Goal: Task Accomplishment & Management: Use online tool/utility

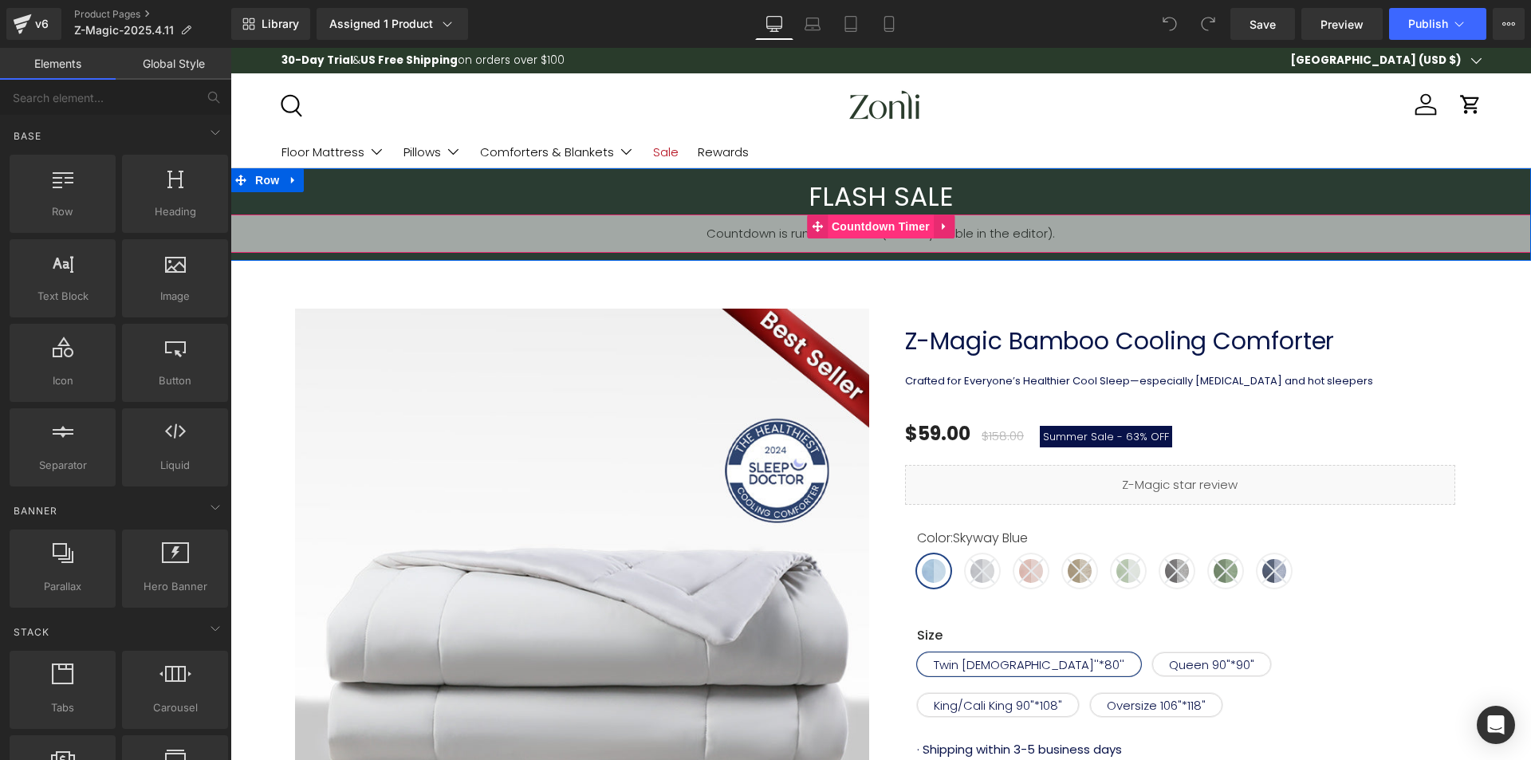
click at [828, 225] on span "Countdown Timer" at bounding box center [881, 227] width 106 height 24
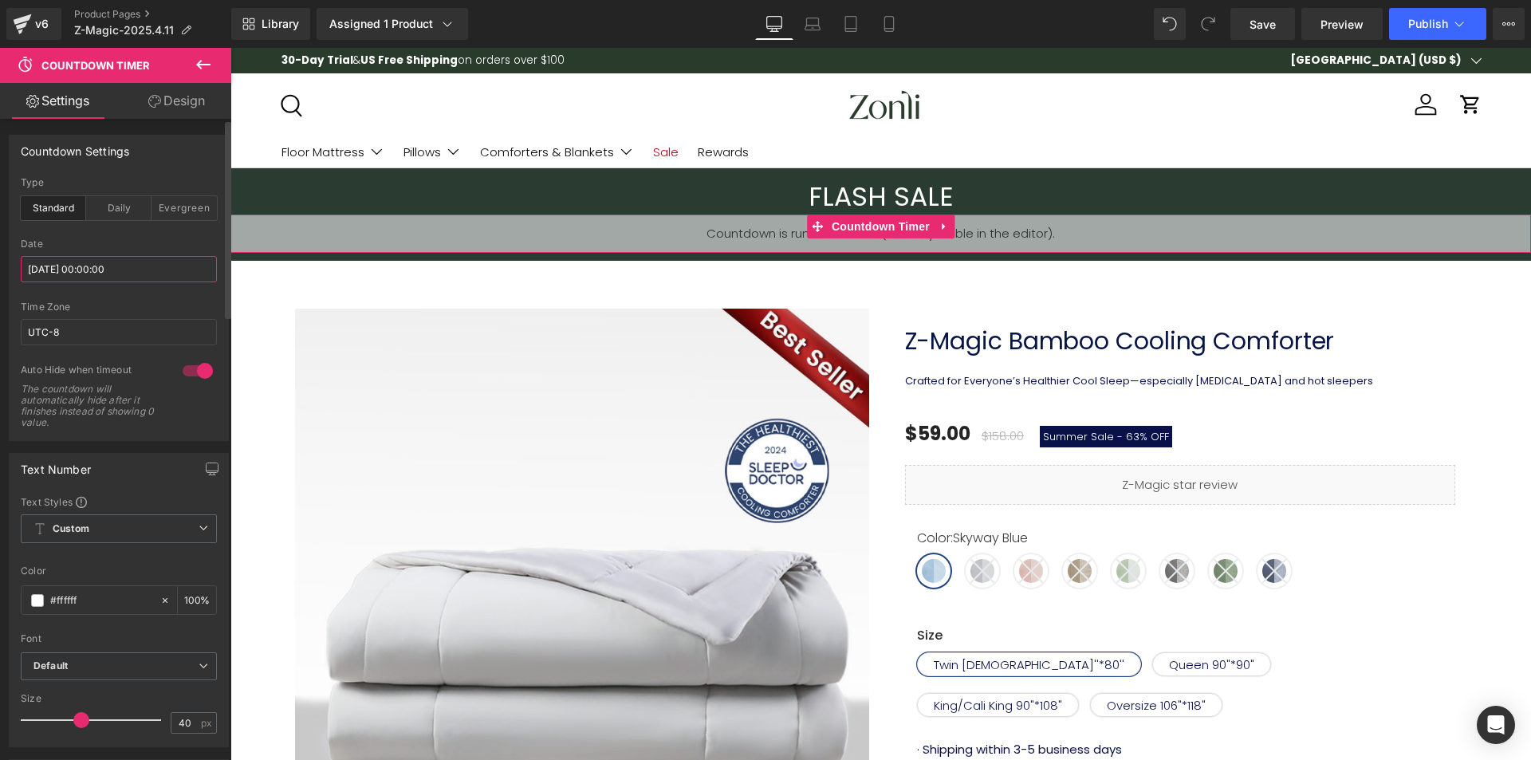
click at [118, 266] on input "[DATE] 00:00:00" at bounding box center [119, 269] width 196 height 26
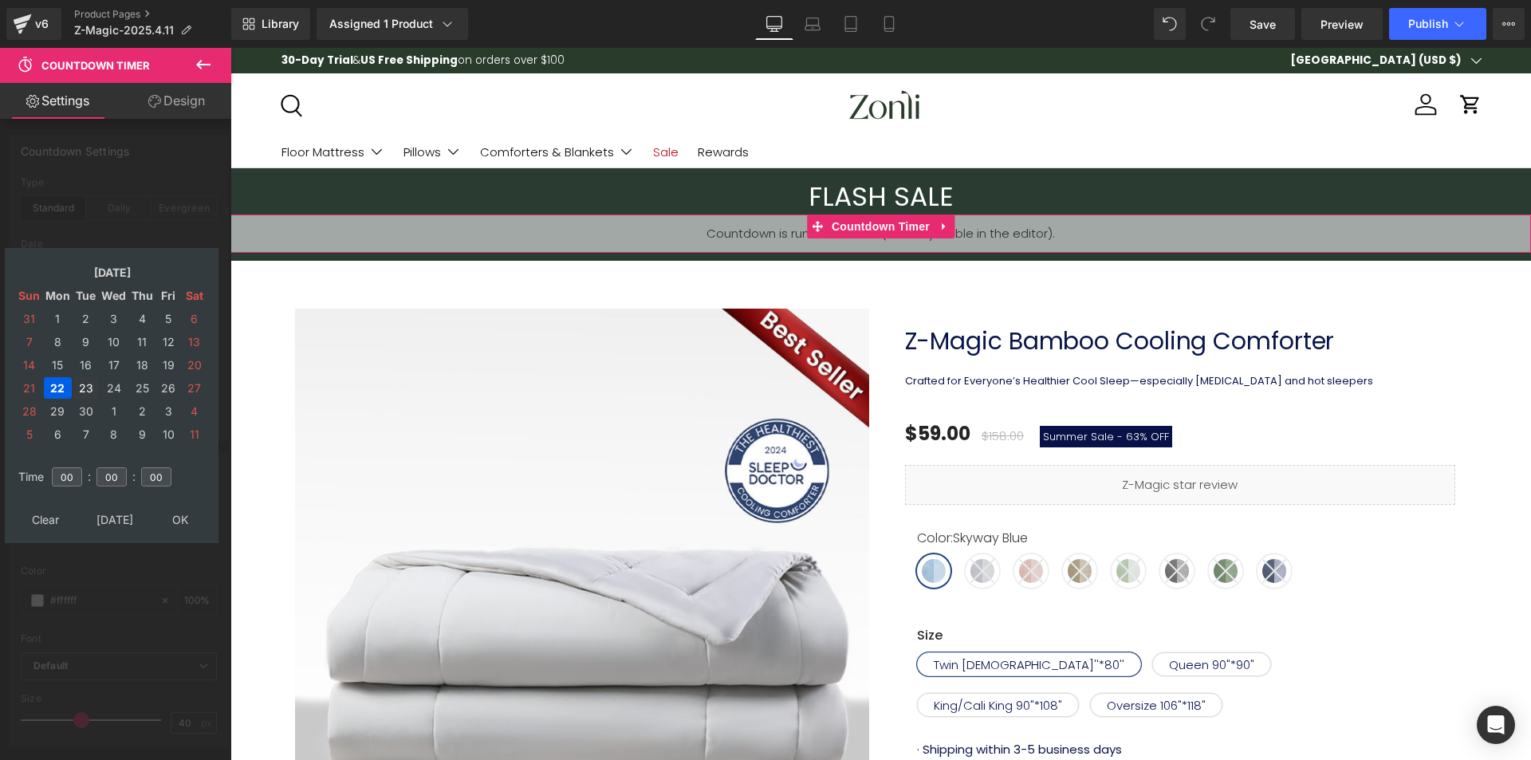
click at [89, 384] on td "23" at bounding box center [85, 388] width 25 height 22
type input "2025/09/23 00:00:00"
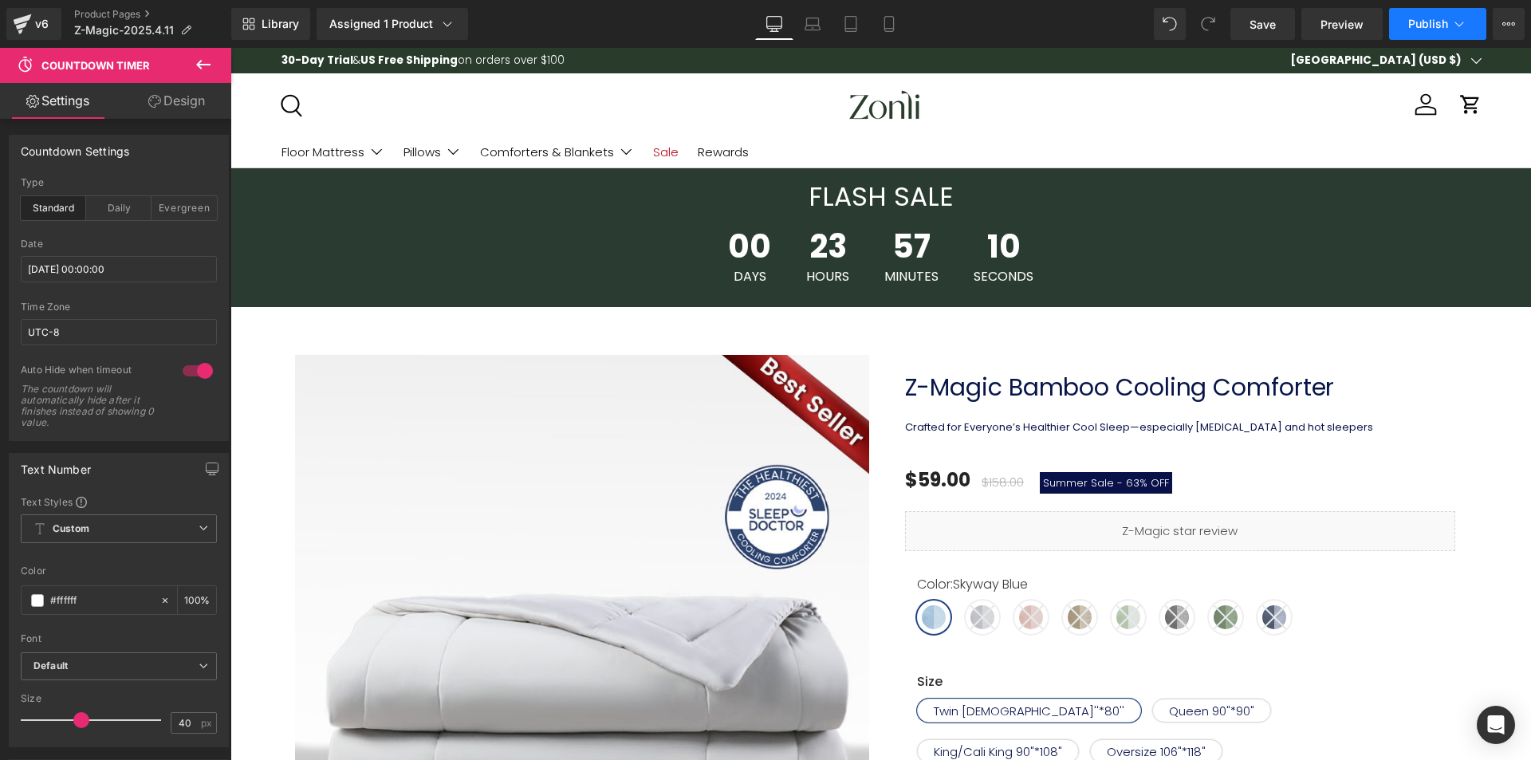
click at [1422, 26] on span "Publish" at bounding box center [1429, 24] width 40 height 13
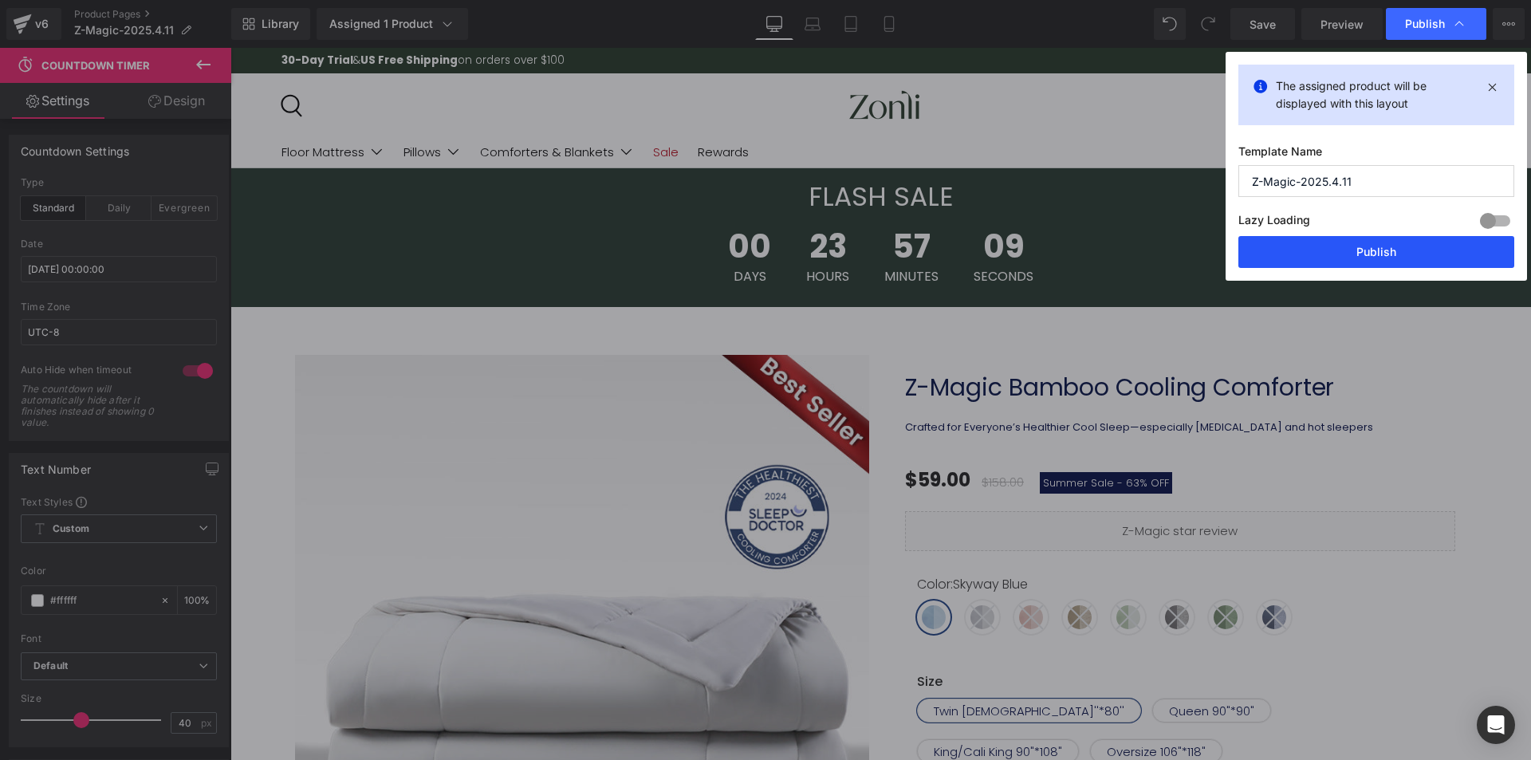
click at [1393, 252] on button "Publish" at bounding box center [1377, 252] width 276 height 32
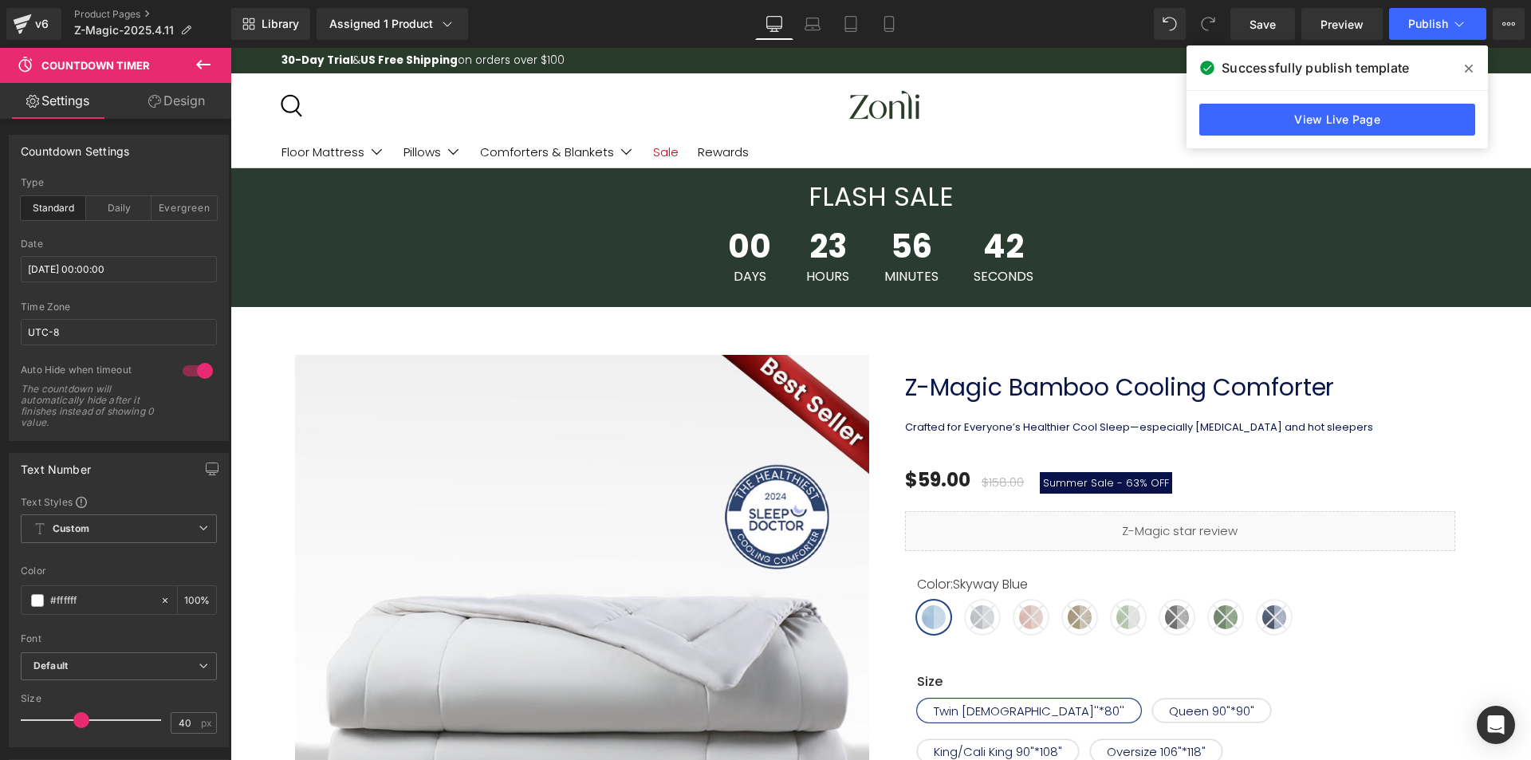
click at [1466, 67] on icon at bounding box center [1469, 68] width 8 height 13
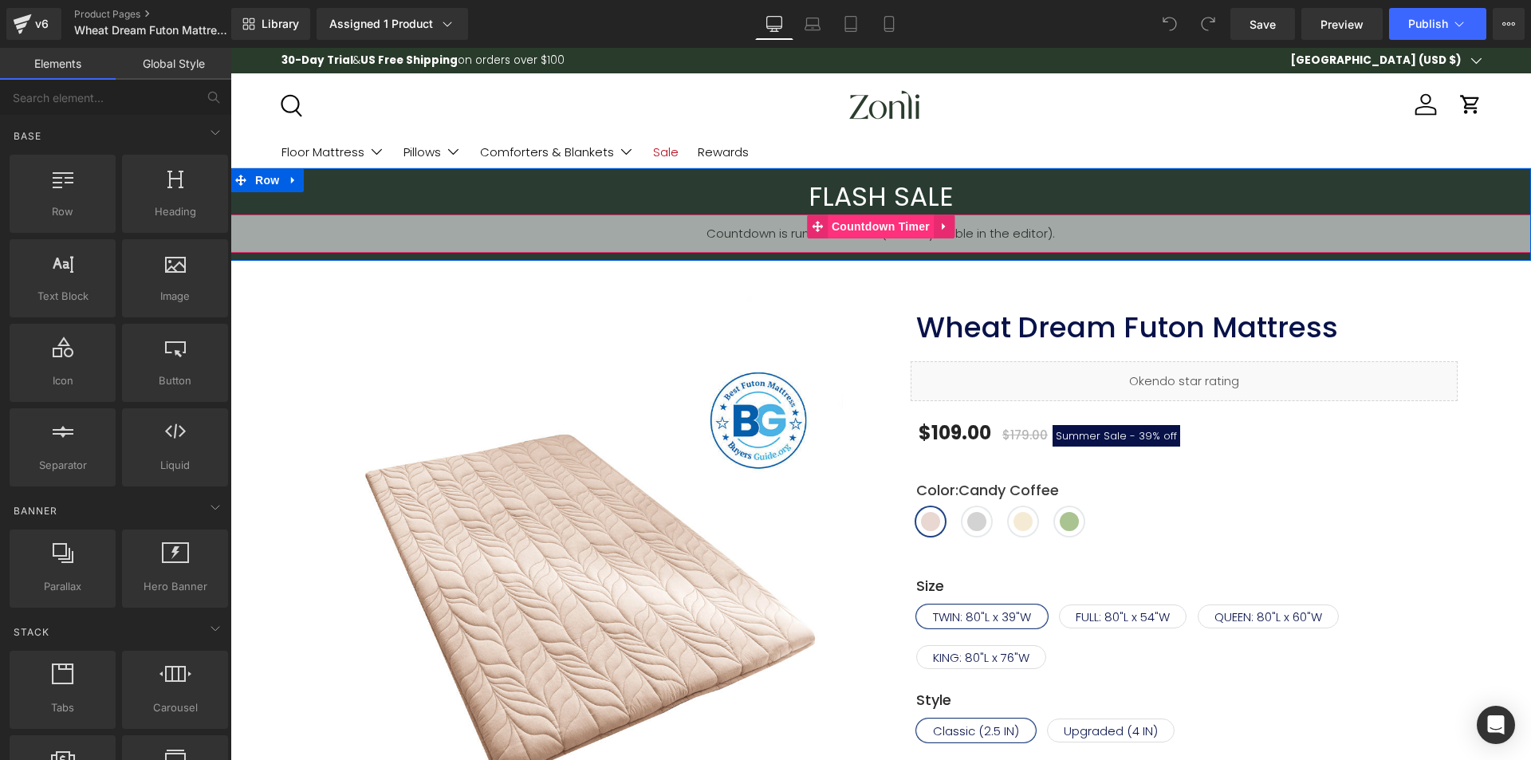
click at [872, 227] on span "Countdown Timer" at bounding box center [881, 227] width 106 height 24
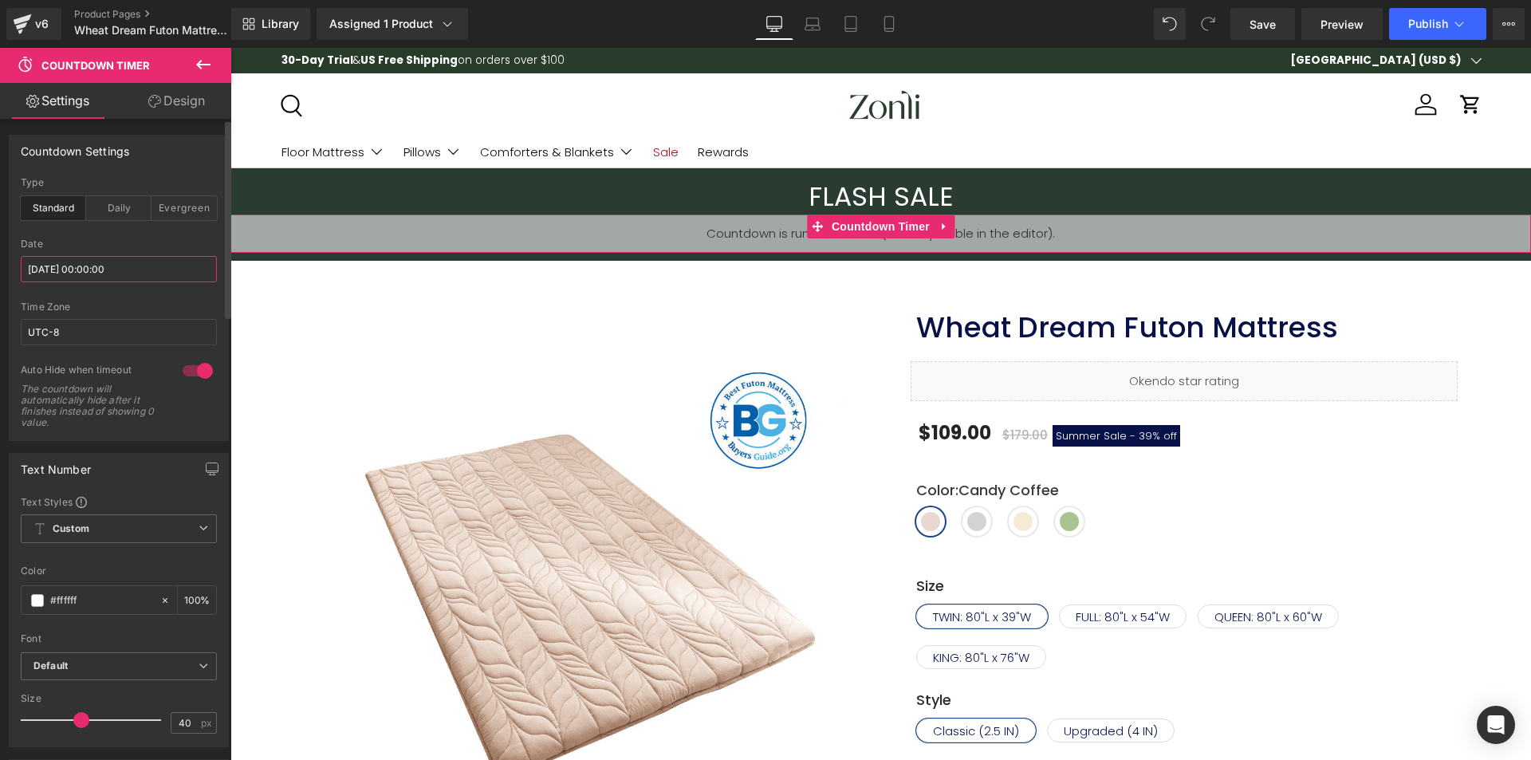
click at [114, 275] on input "[DATE] 00:00:00" at bounding box center [119, 269] width 196 height 26
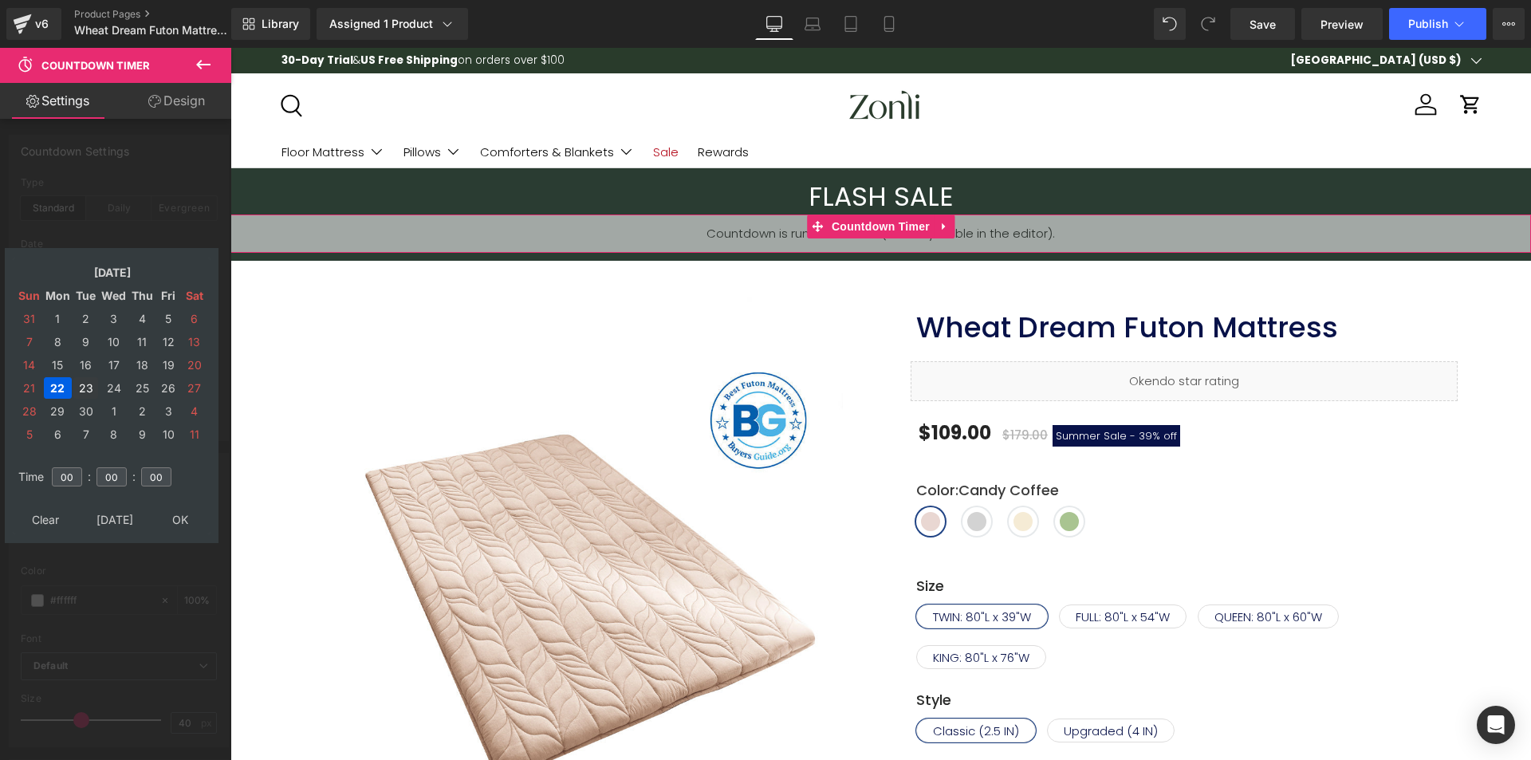
click at [90, 390] on td "23" at bounding box center [85, 388] width 25 height 22
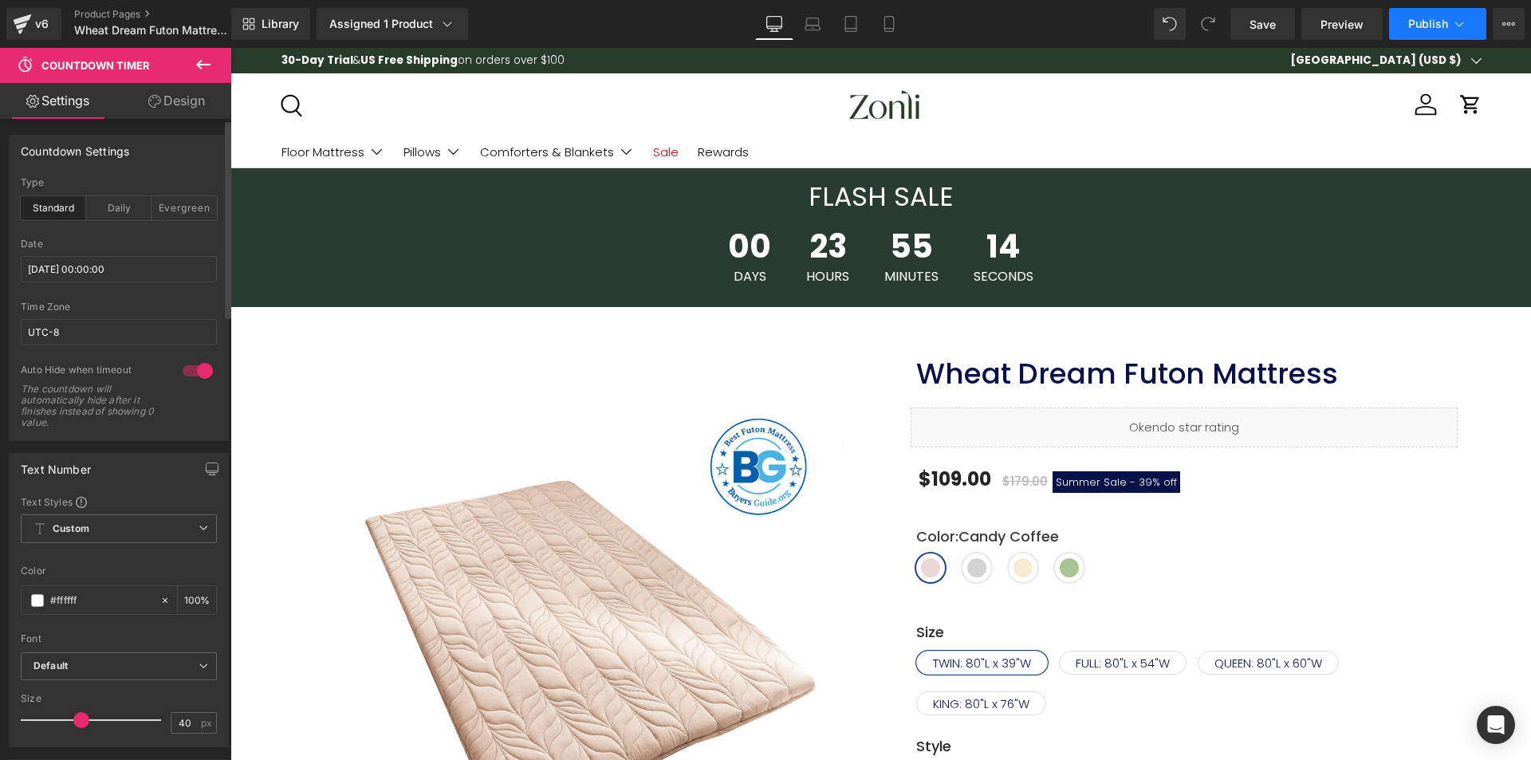
click at [1421, 11] on button "Publish" at bounding box center [1437, 24] width 97 height 32
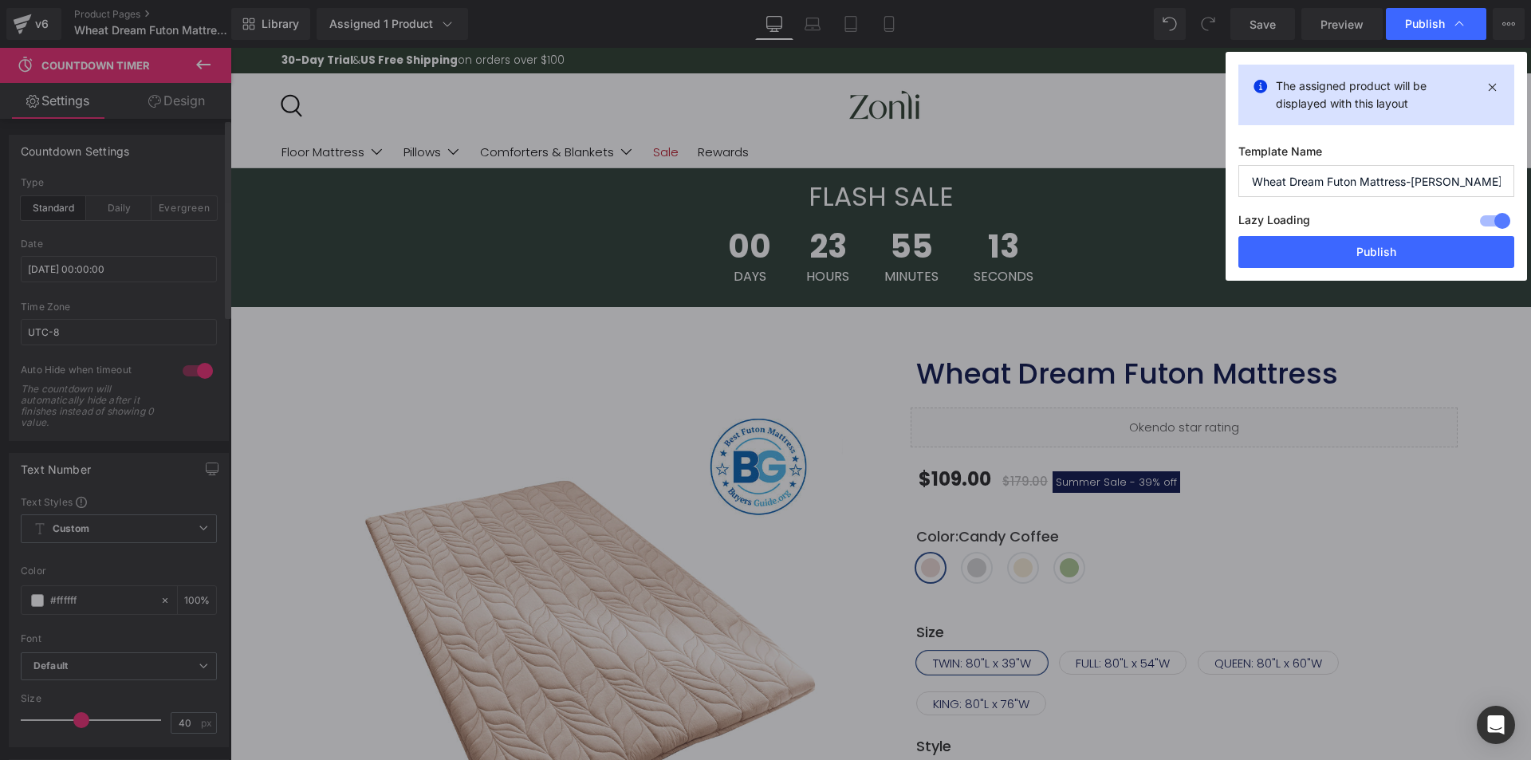
click at [1384, 232] on div "Lazy Loading Build Upgrade plan to unlock" at bounding box center [1377, 223] width 276 height 26
click at [1377, 253] on button "Publish" at bounding box center [1377, 252] width 276 height 32
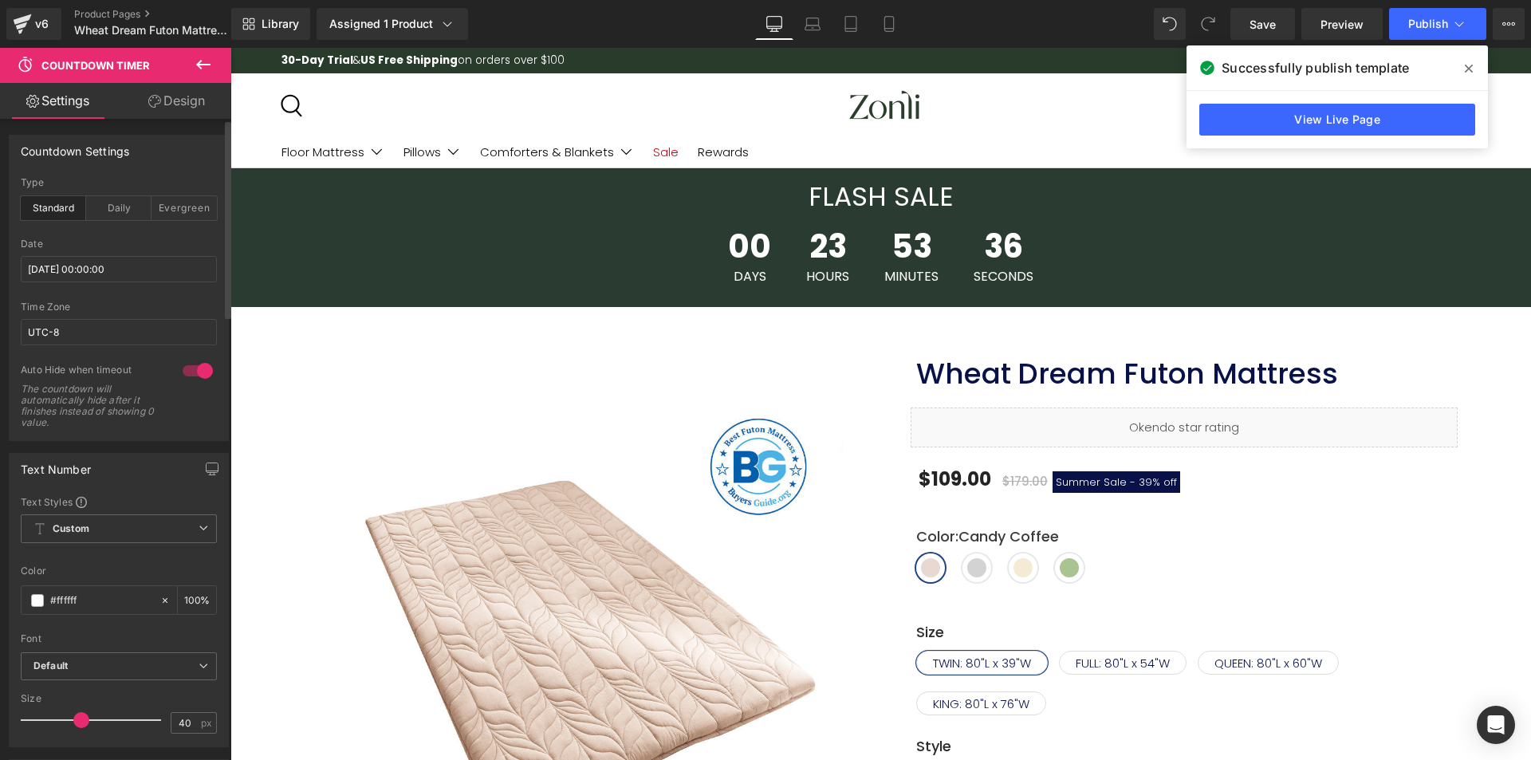
click at [1461, 77] on span at bounding box center [1469, 69] width 26 height 26
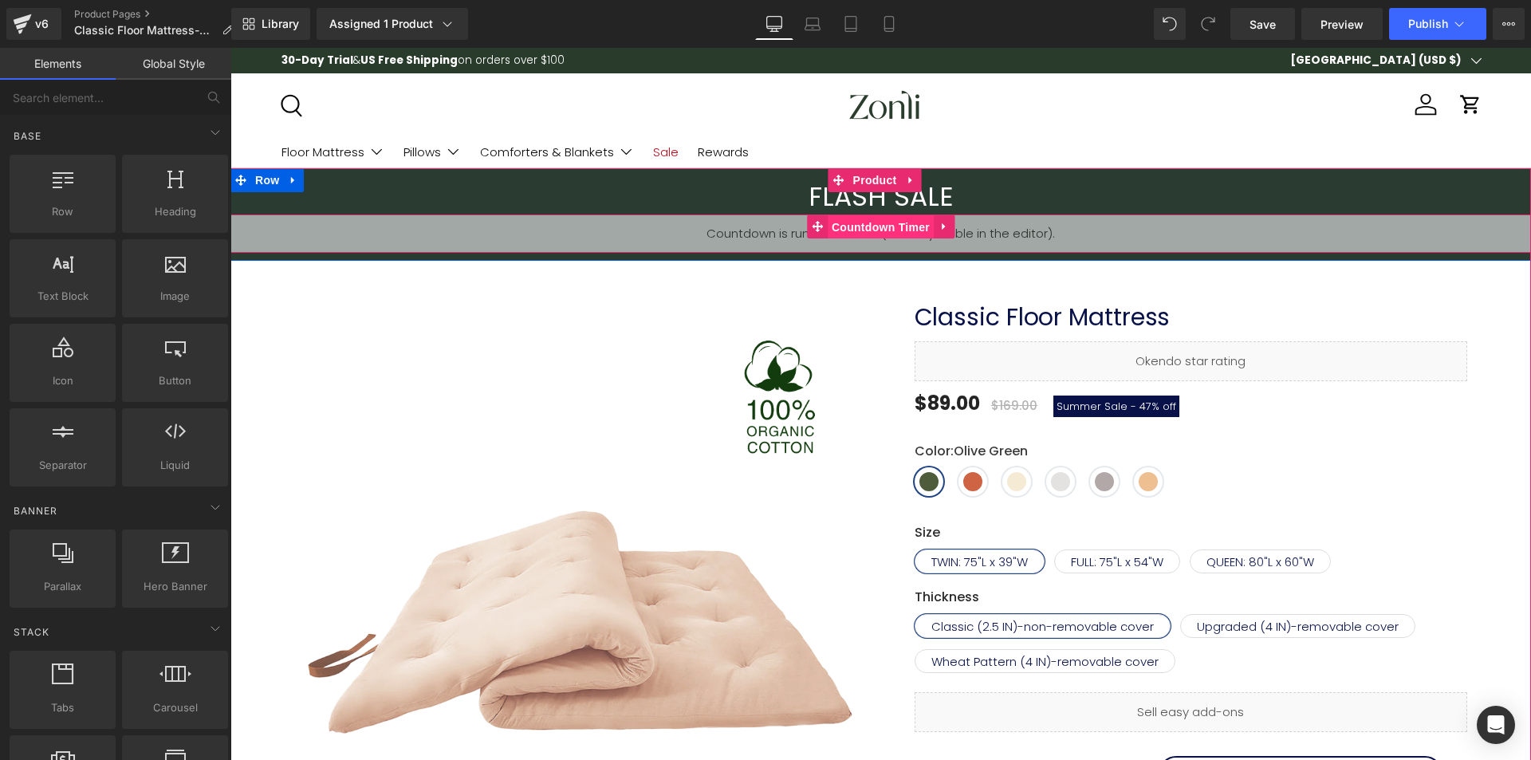
click at [887, 219] on span "Countdown Timer" at bounding box center [881, 227] width 106 height 24
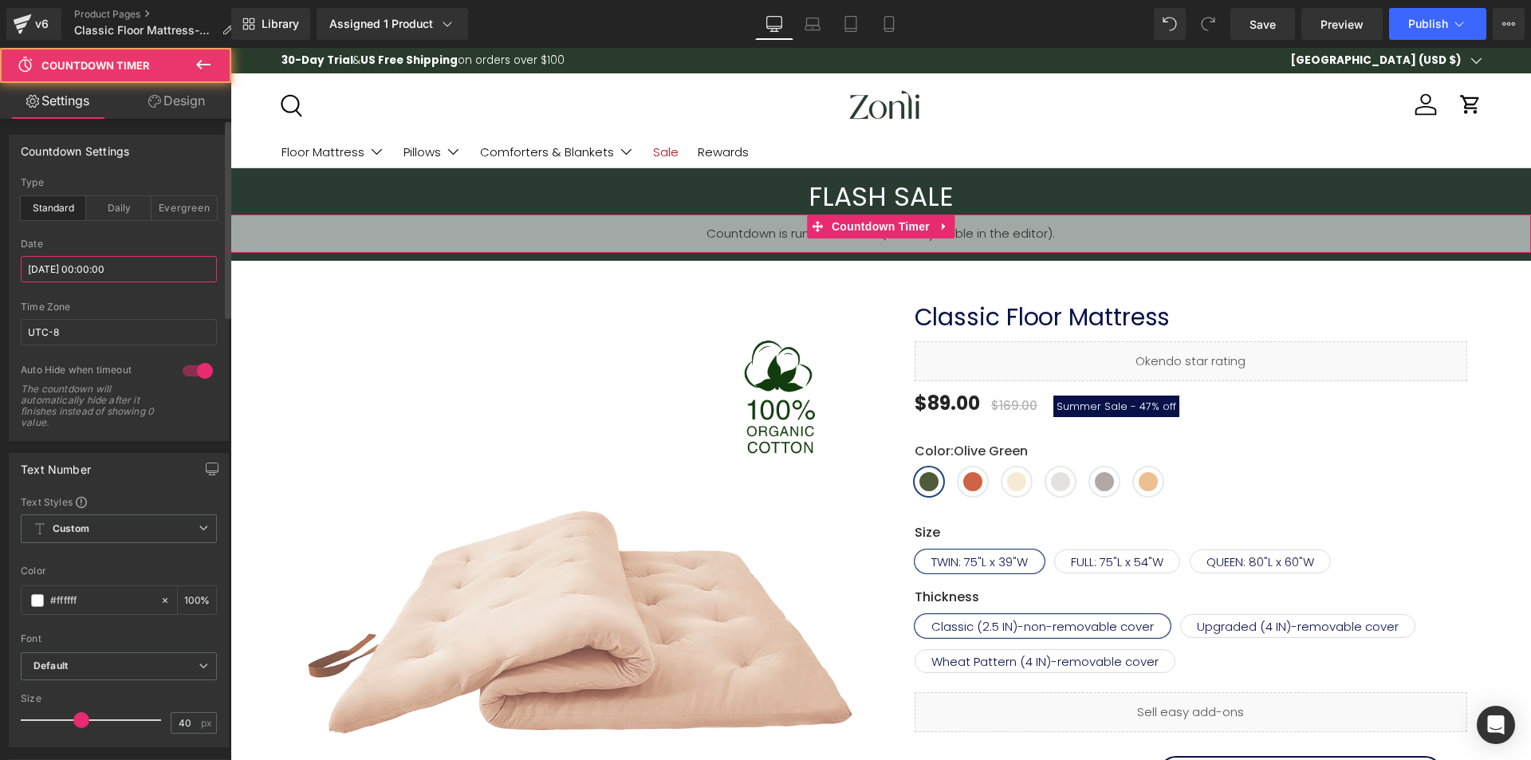
click at [78, 259] on input "[DATE] 00:00:00" at bounding box center [119, 269] width 196 height 26
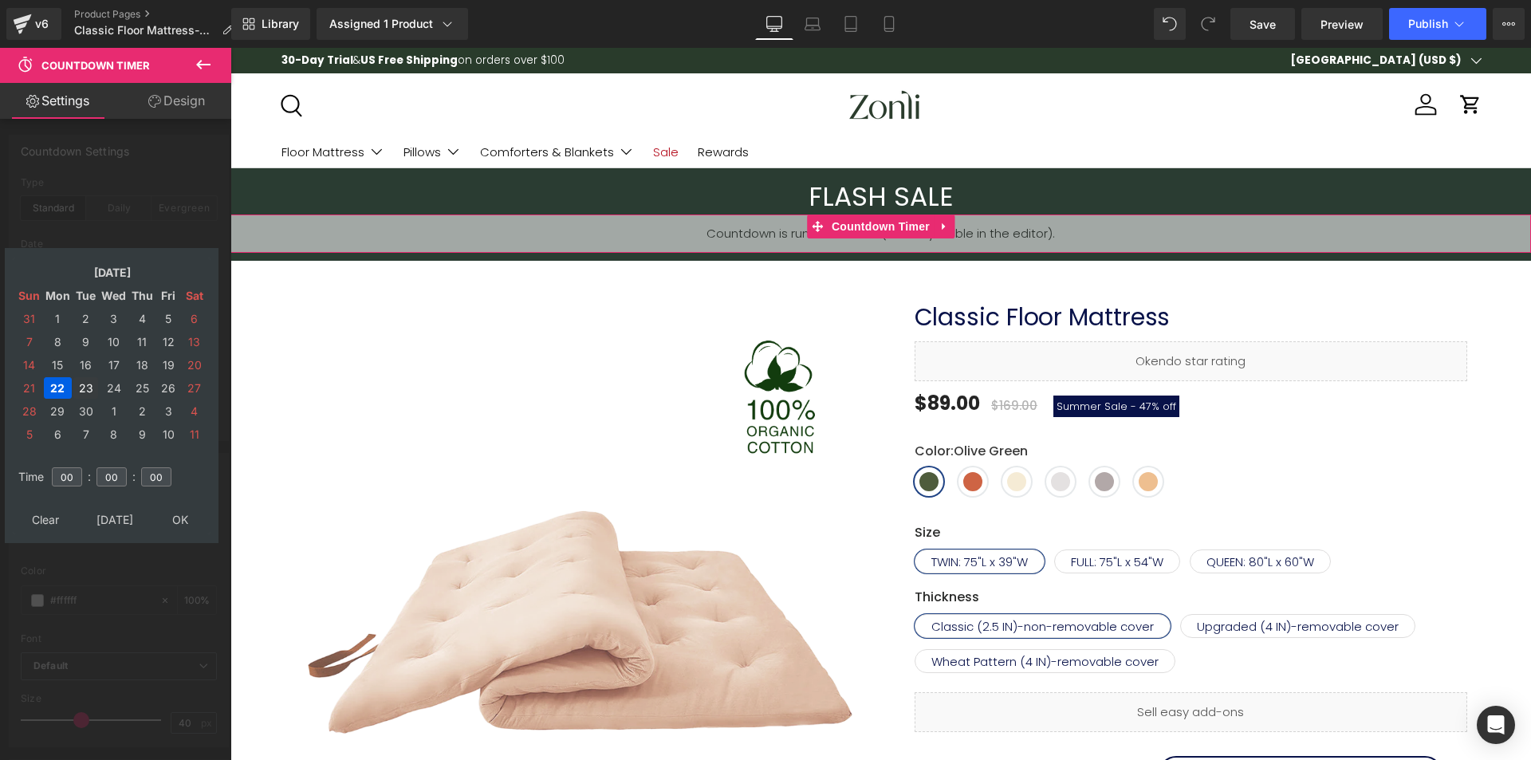
click at [85, 386] on td "23" at bounding box center [85, 388] width 25 height 22
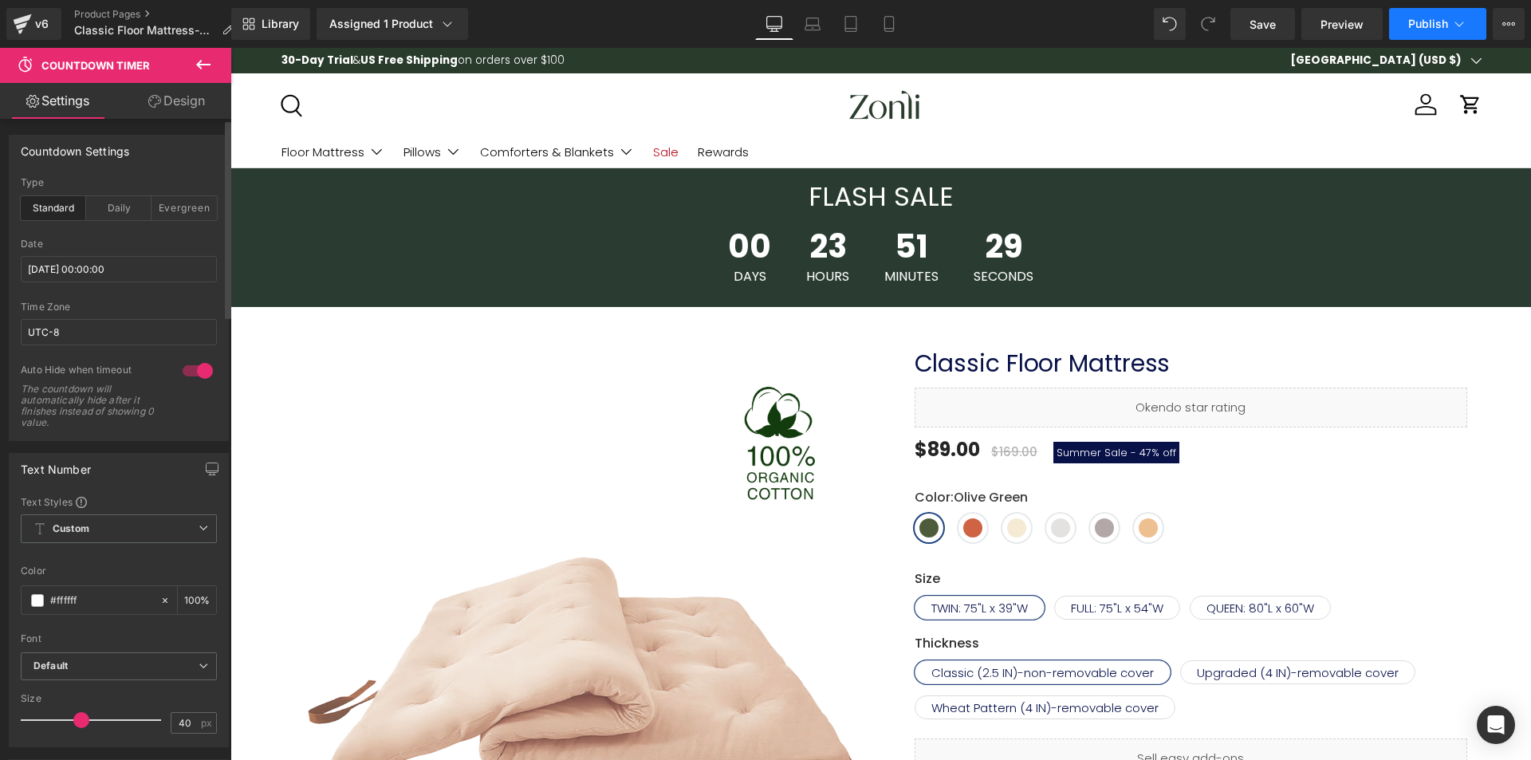
click at [1433, 23] on span "Publish" at bounding box center [1429, 24] width 40 height 13
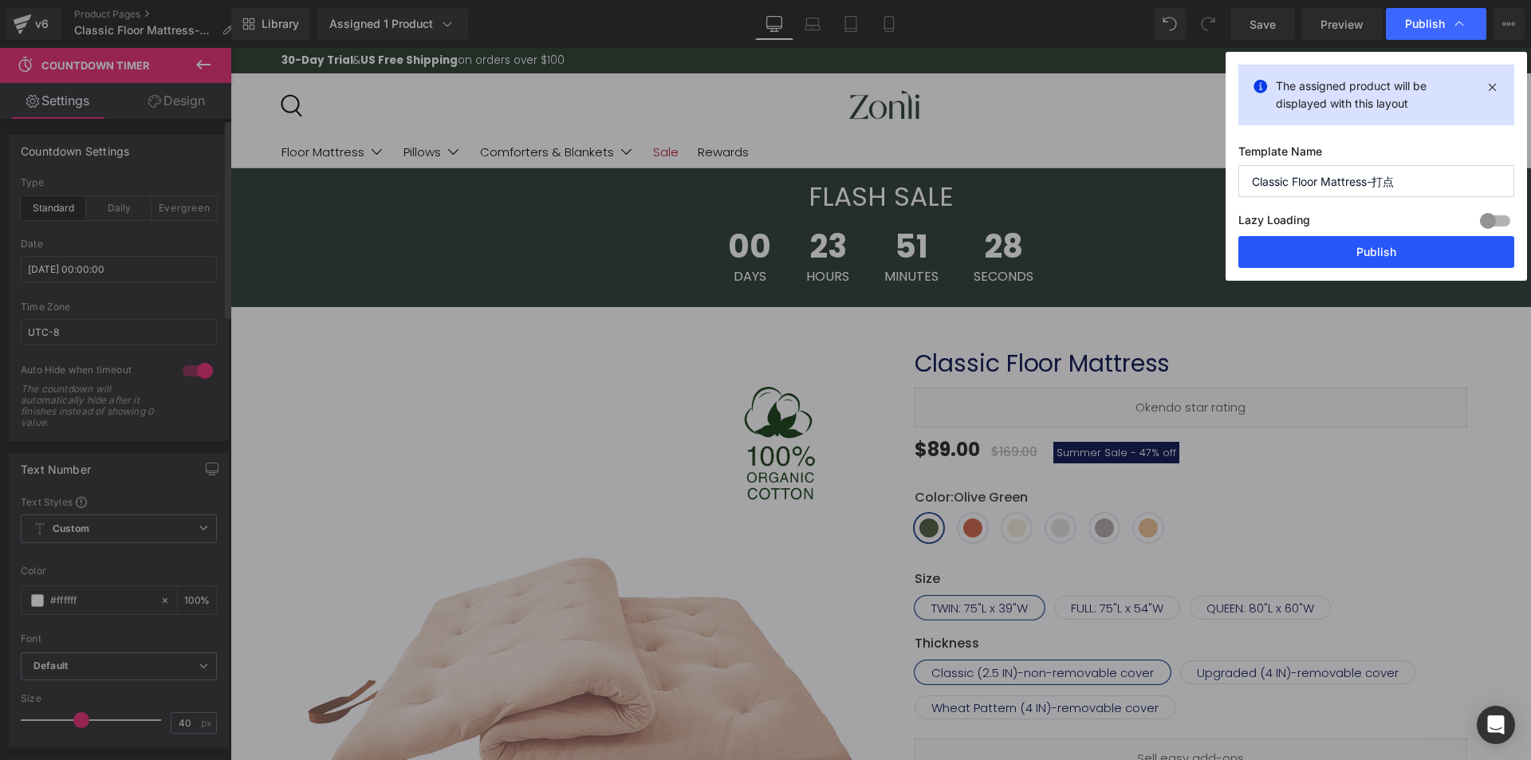
click at [1395, 243] on button "Publish" at bounding box center [1377, 252] width 276 height 32
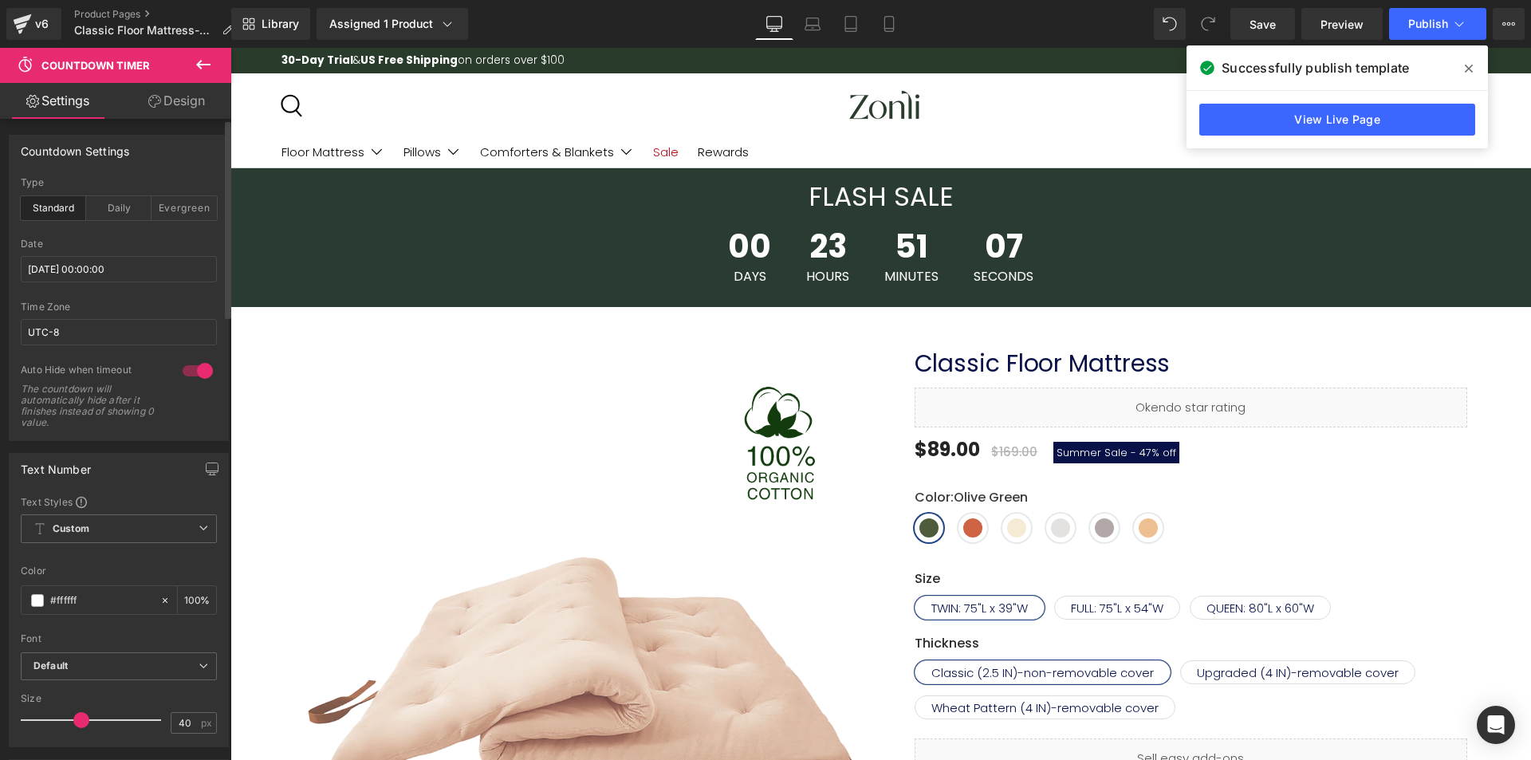
click at [1461, 66] on span at bounding box center [1469, 69] width 26 height 26
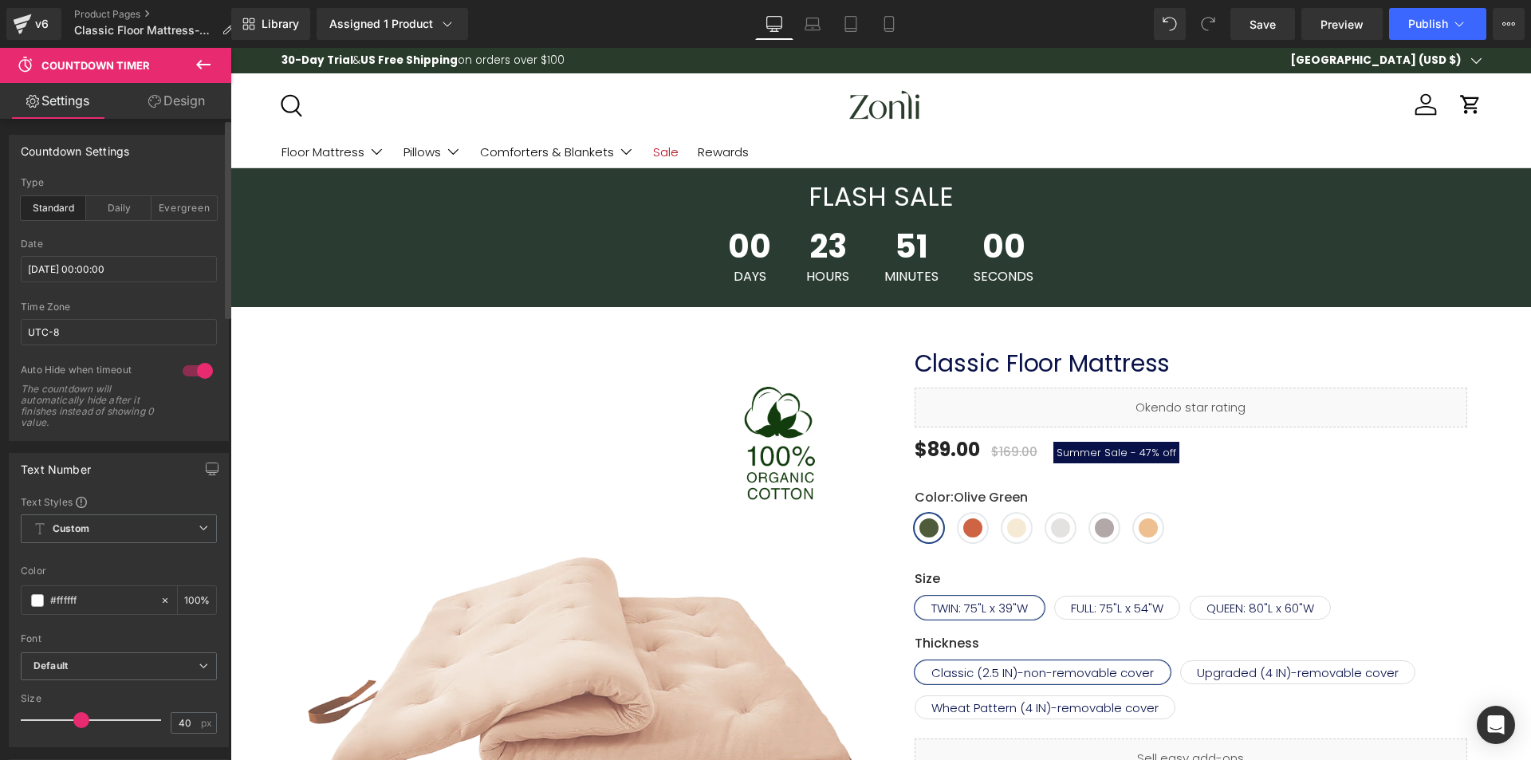
click at [975, 30] on div "Library Assigned 1 Product Product Preview Classic Floor Mattress Manage assign…" at bounding box center [881, 24] width 1300 height 32
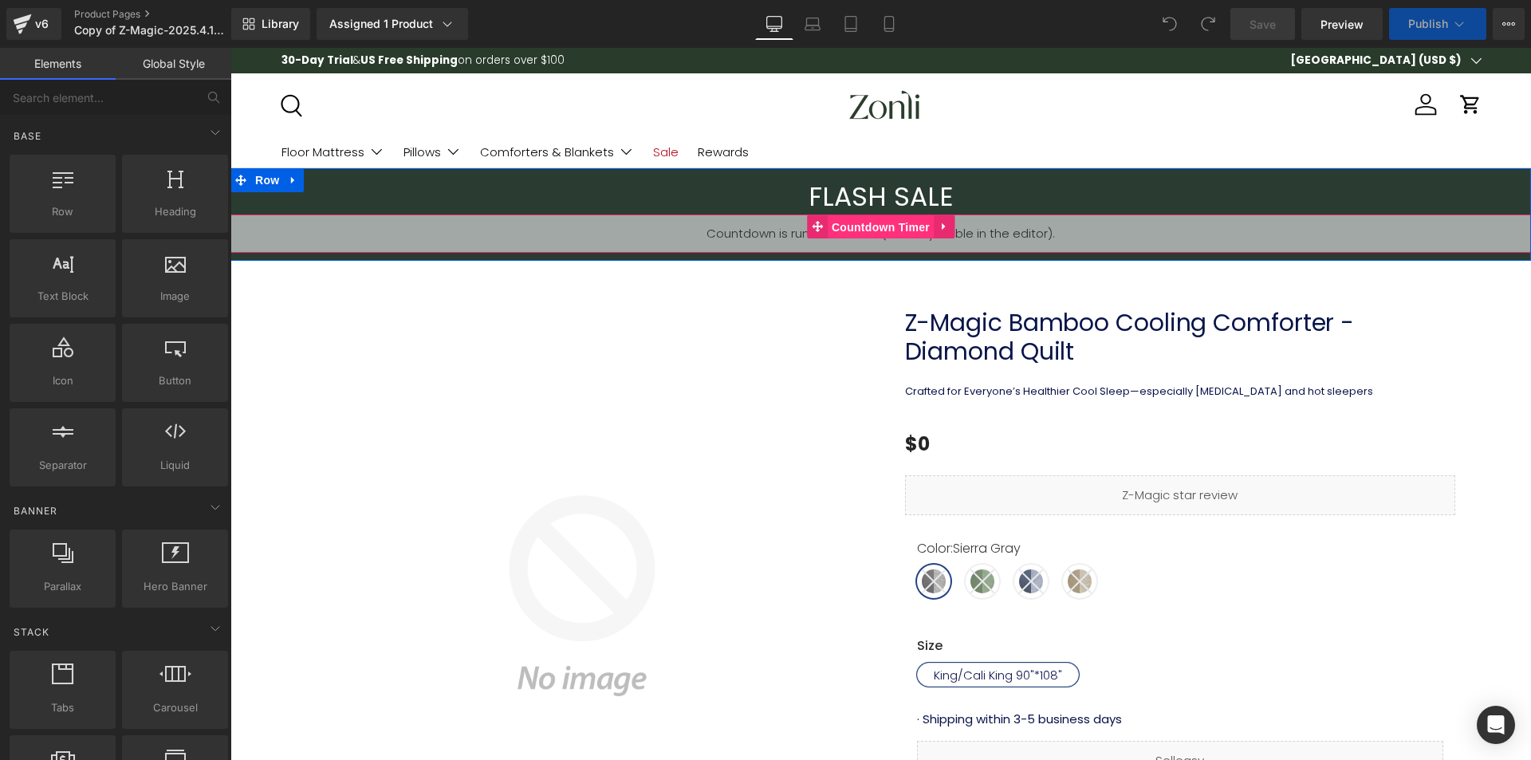
click at [878, 223] on span "Countdown Timer" at bounding box center [881, 227] width 106 height 24
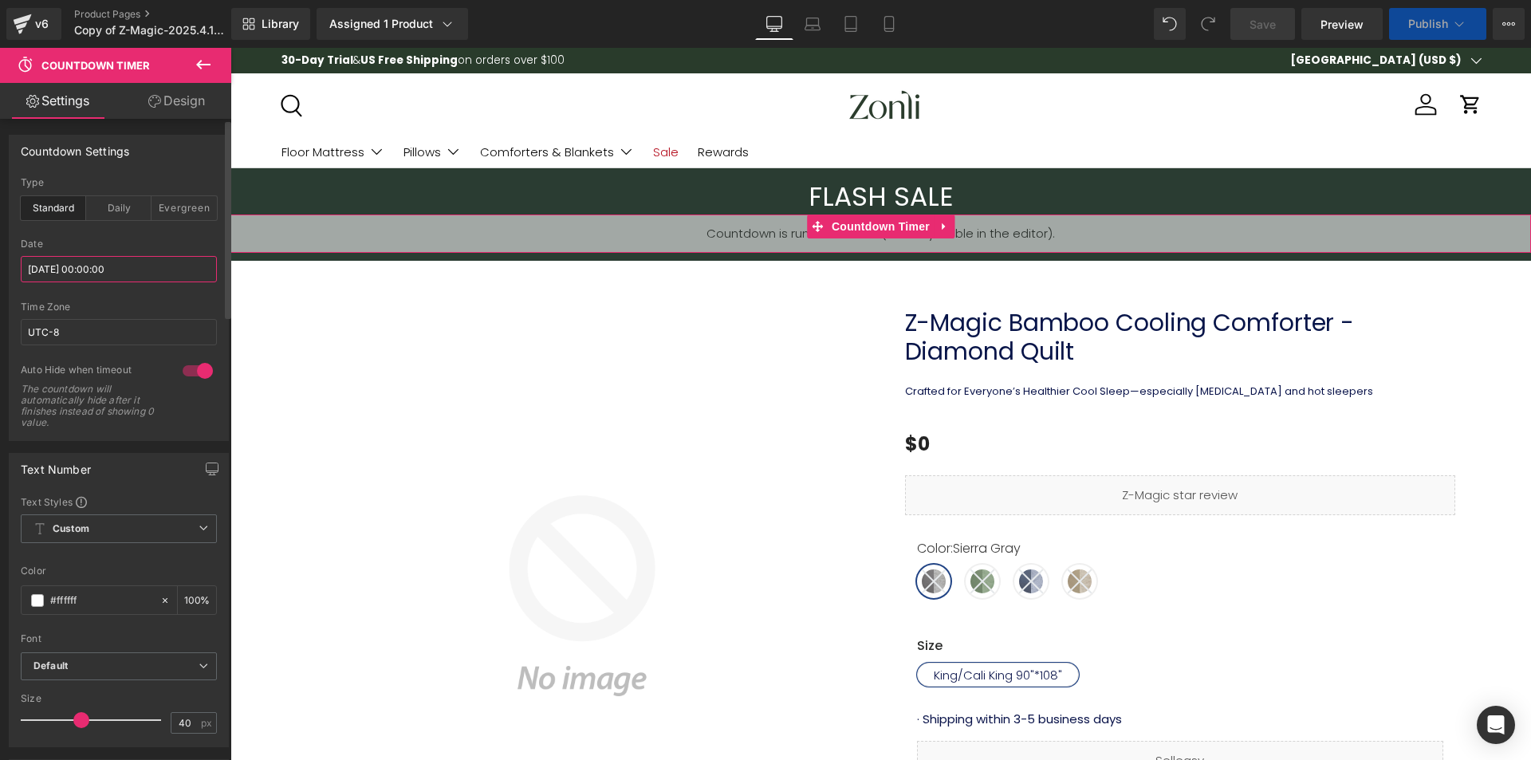
click at [88, 278] on input "[DATE] 00:00:00" at bounding box center [119, 269] width 196 height 26
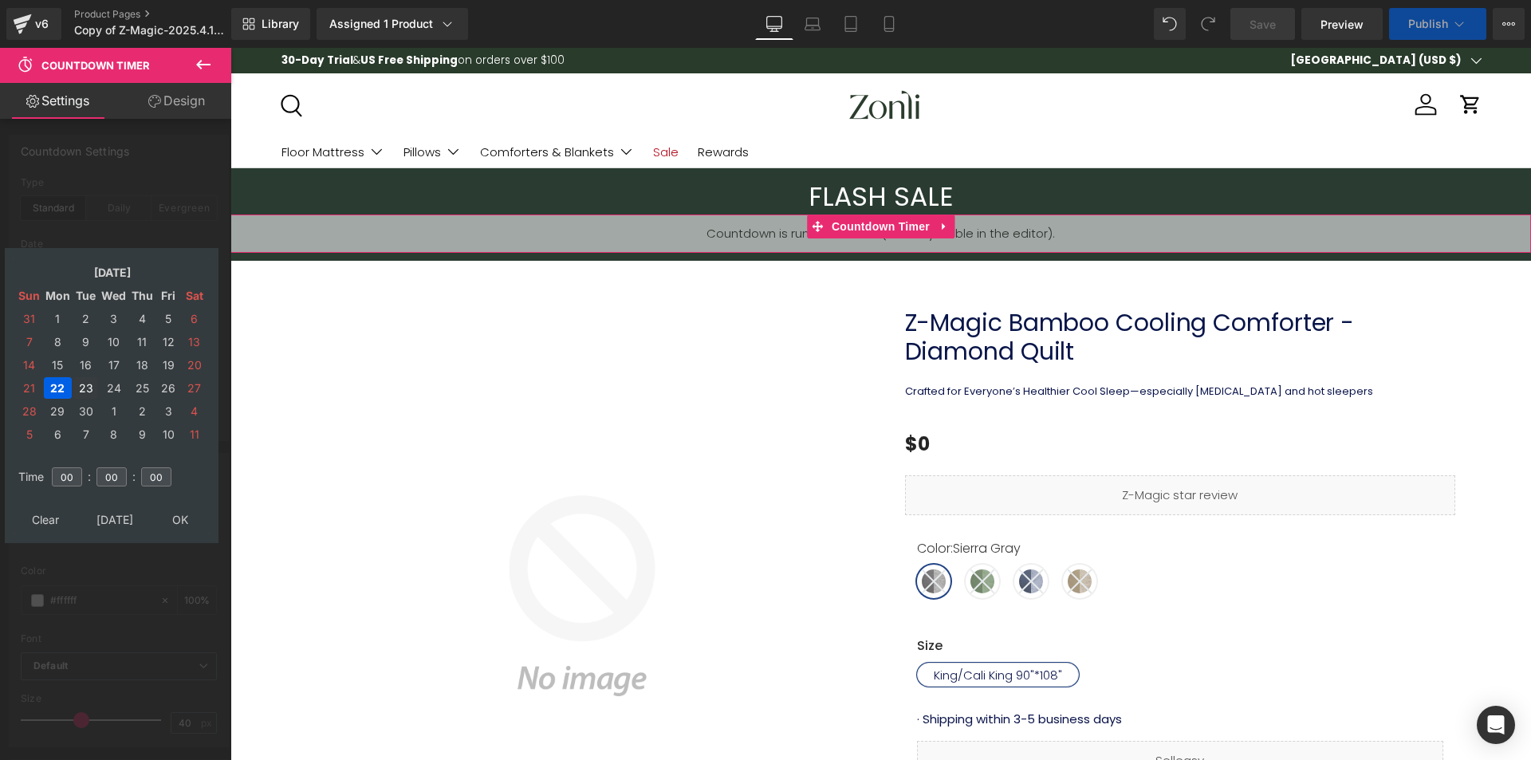
click at [85, 384] on td "23" at bounding box center [85, 388] width 25 height 22
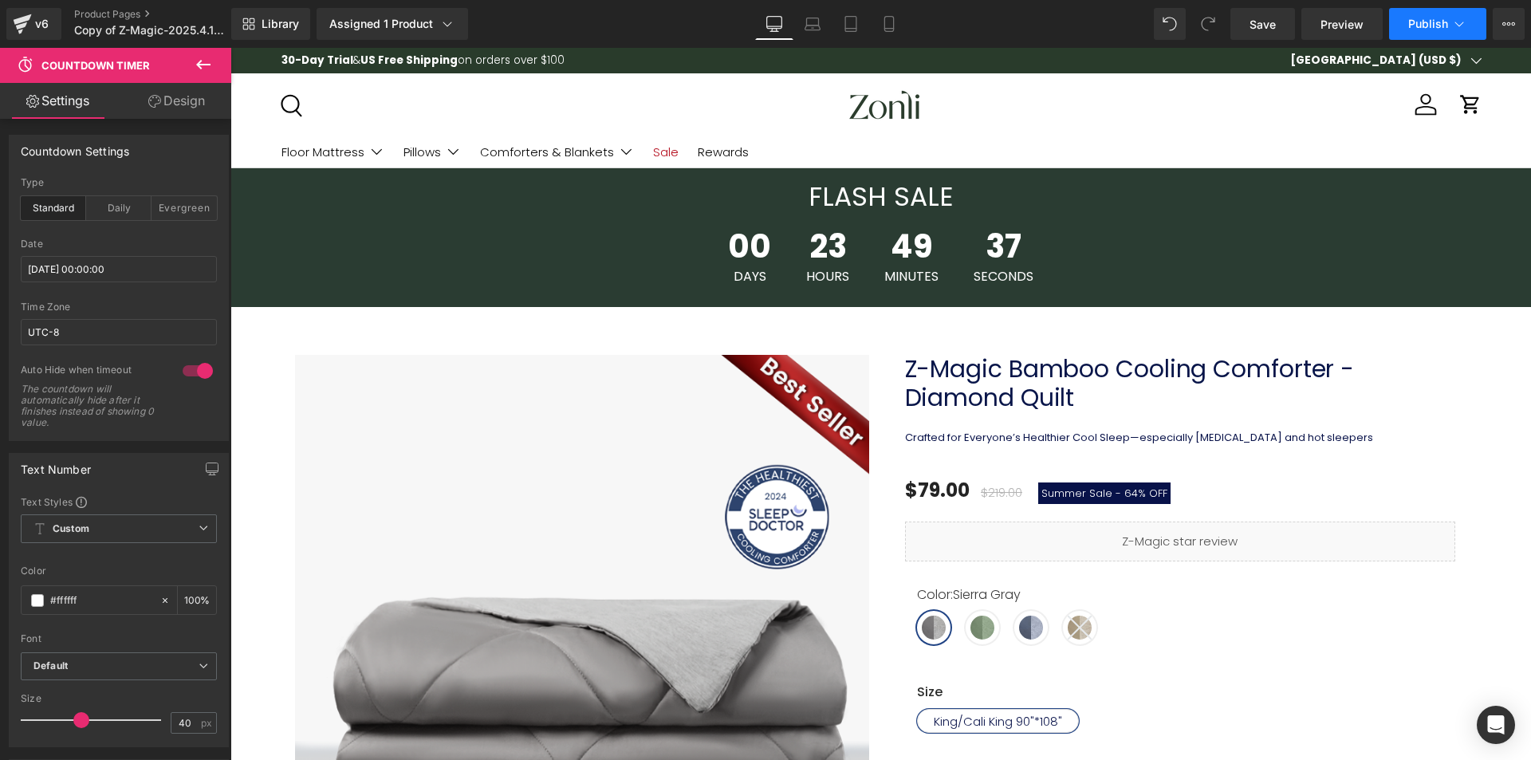
click at [1433, 33] on button "Publish" at bounding box center [1437, 24] width 97 height 32
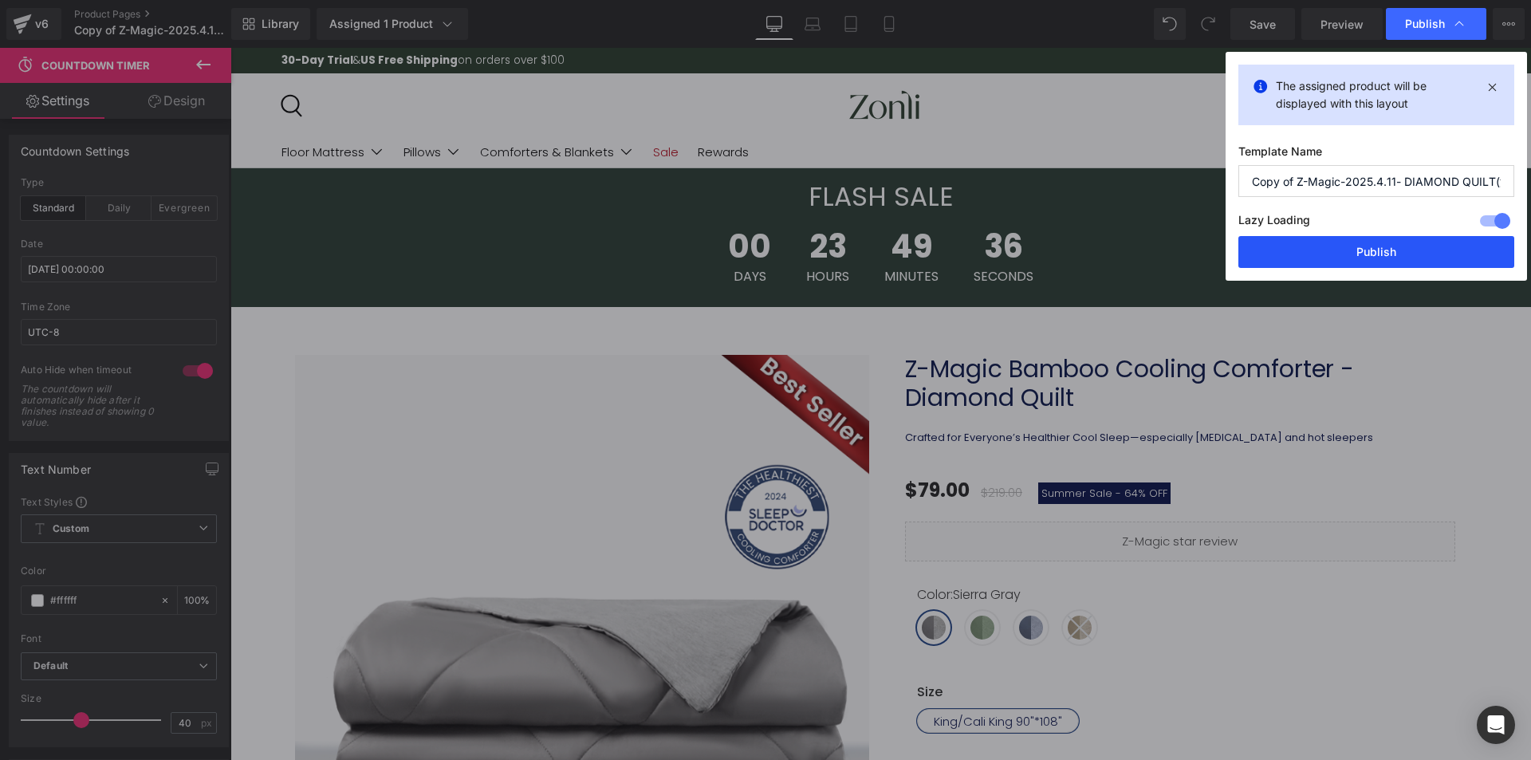
click at [1354, 249] on button "Publish" at bounding box center [1377, 252] width 276 height 32
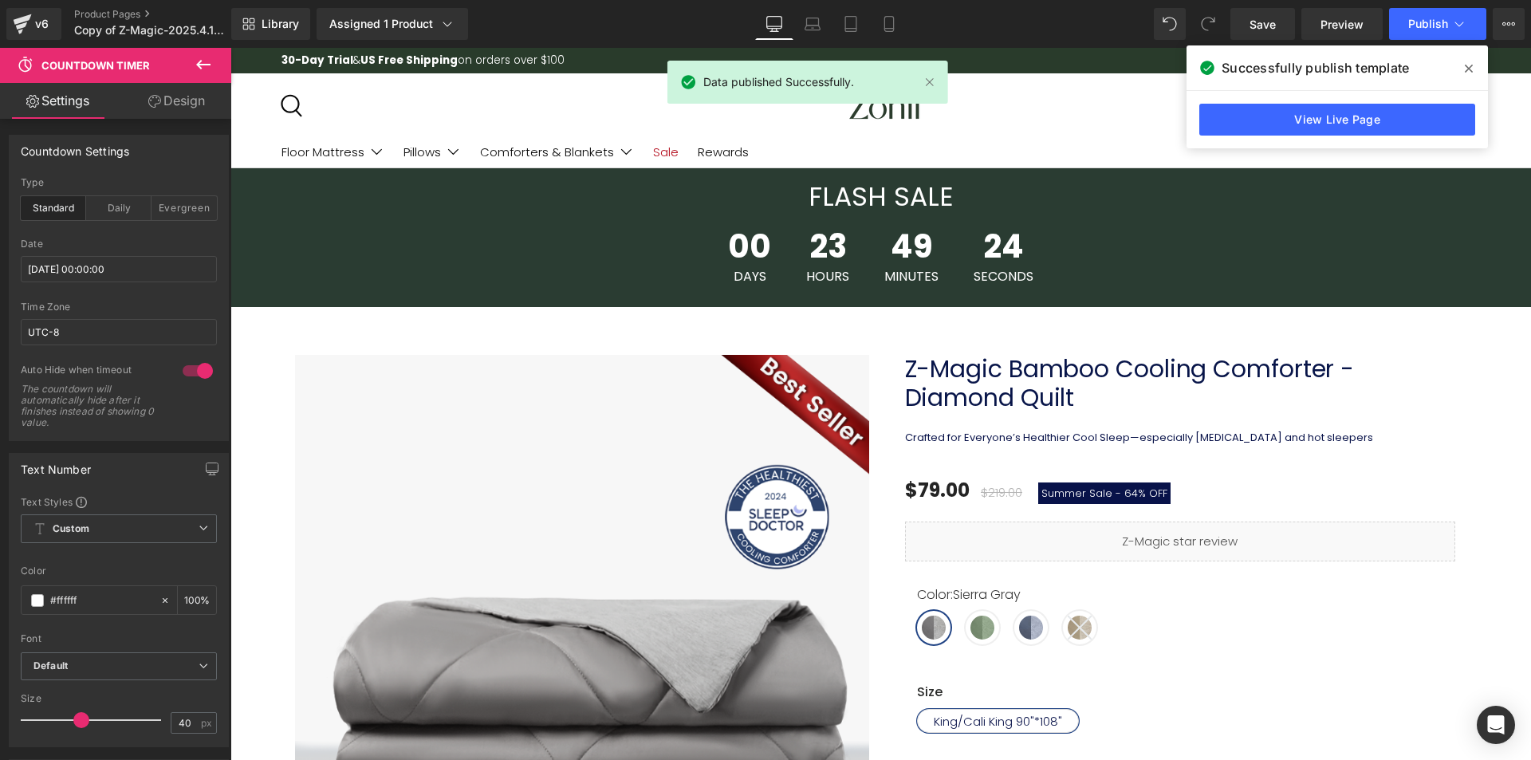
click at [1464, 61] on span at bounding box center [1469, 69] width 26 height 26
